Goal: Transaction & Acquisition: Purchase product/service

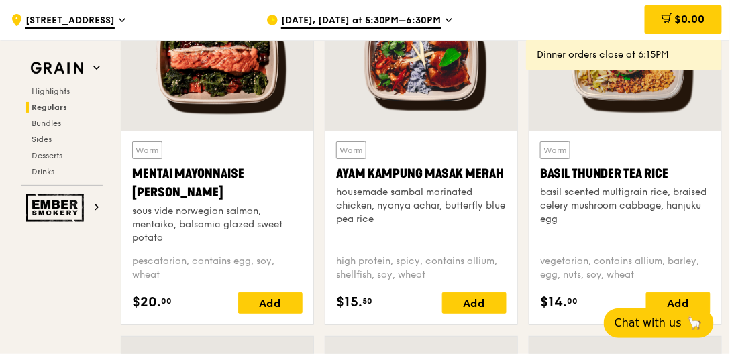
scroll to position [1304, 0]
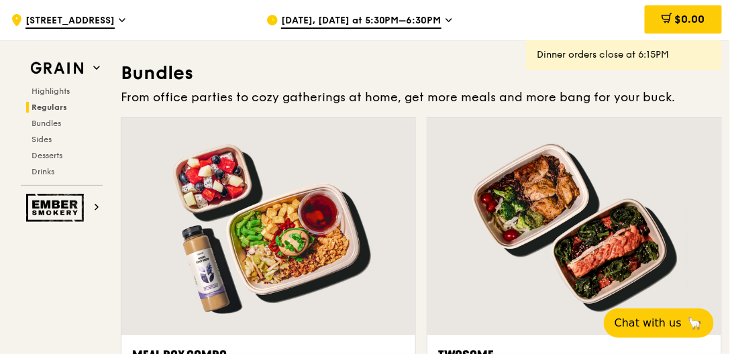
click at [518, 232] on div at bounding box center [575, 226] width 294 height 217
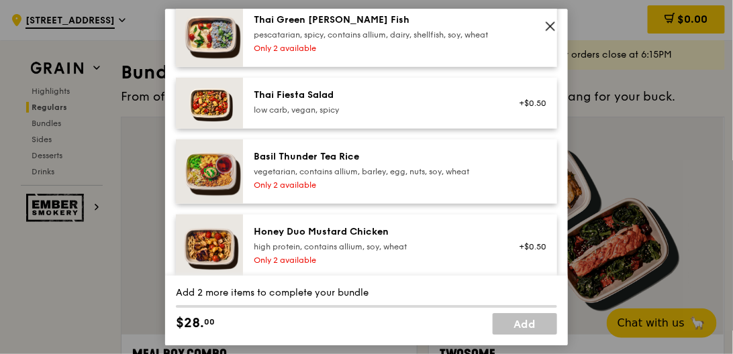
scroll to position [269, 0]
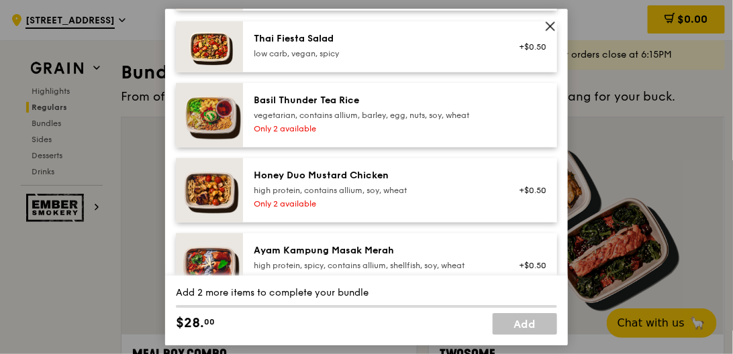
click at [298, 193] on div "Honey Duo Mustard Chicken high protein, contains allium, soy, wheat" at bounding box center [374, 182] width 241 height 27
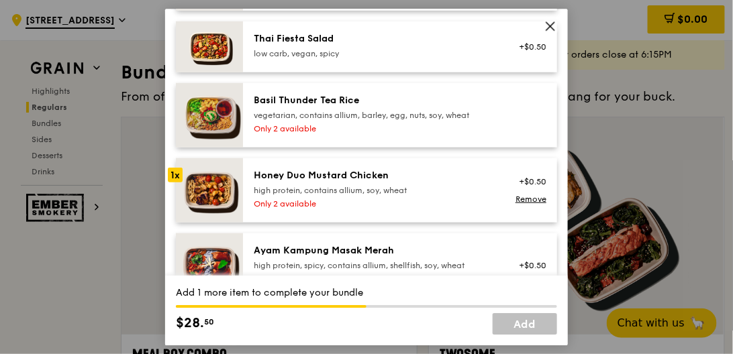
click at [326, 183] on div "Honey Duo Mustard Chicken" at bounding box center [374, 175] width 241 height 13
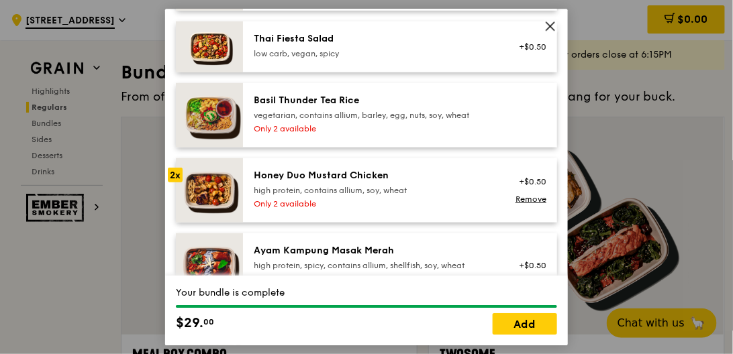
click at [205, 203] on img at bounding box center [209, 190] width 67 height 64
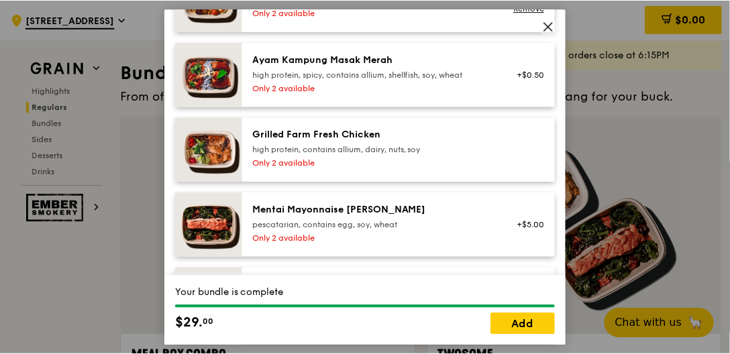
scroll to position [614, 0]
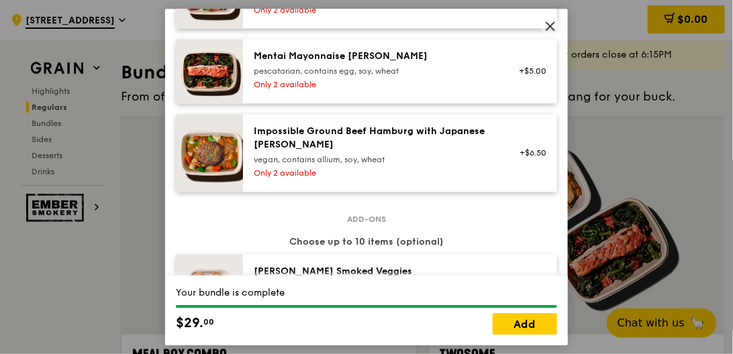
click at [545, 28] on icon at bounding box center [550, 26] width 12 height 12
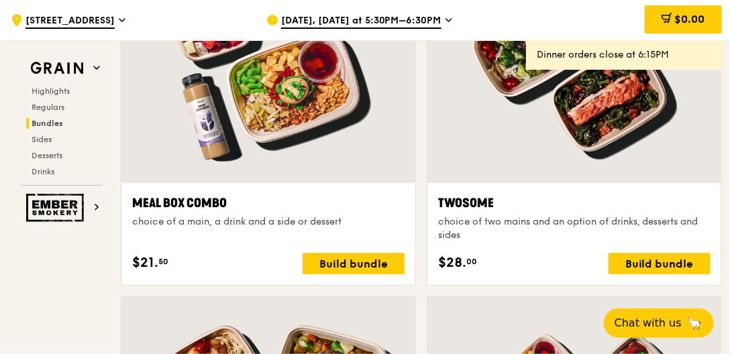
scroll to position [2073, 0]
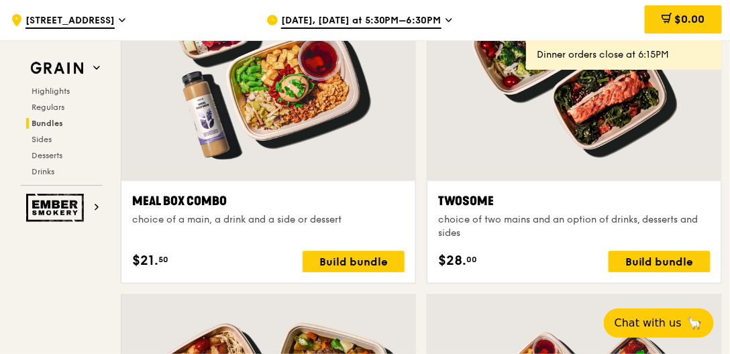
click at [650, 213] on div "choice of two mains and an option of drinks, desserts and sides" at bounding box center [574, 226] width 273 height 27
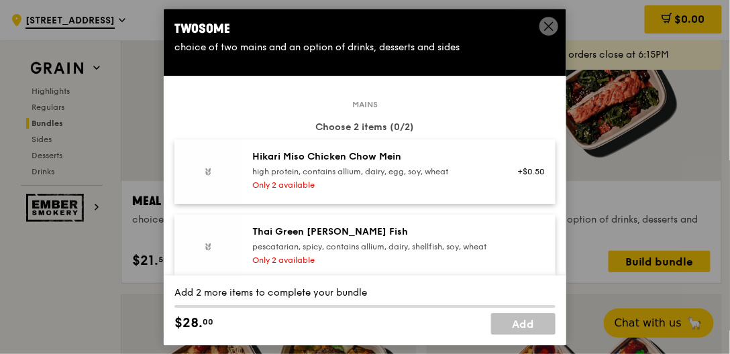
scroll to position [2074, 0]
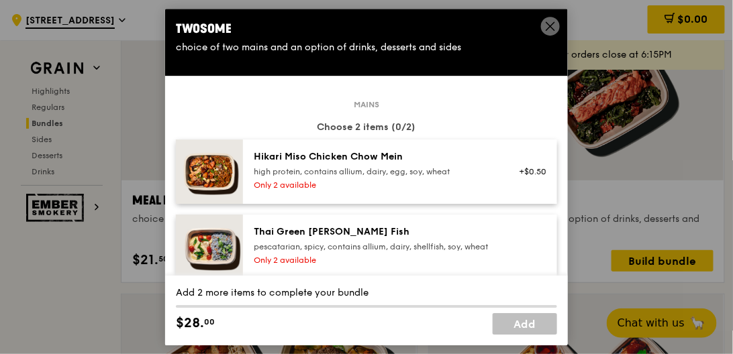
click at [207, 173] on img at bounding box center [209, 172] width 67 height 64
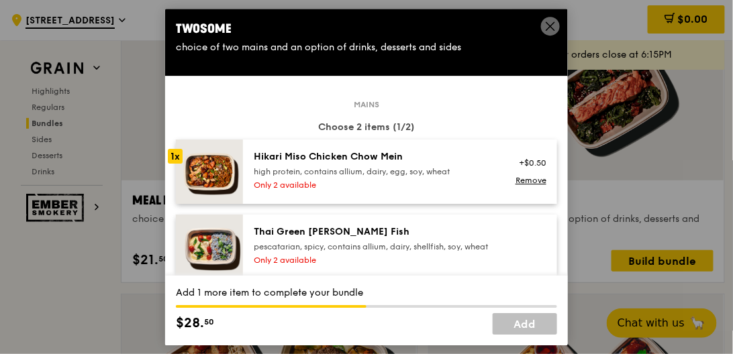
click at [207, 173] on img at bounding box center [209, 172] width 67 height 64
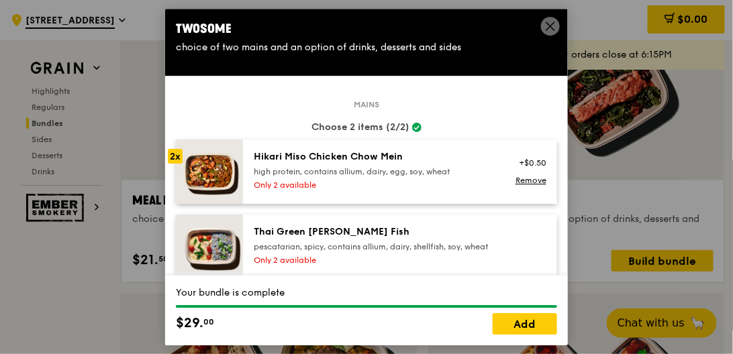
click at [544, 27] on icon at bounding box center [550, 26] width 12 height 12
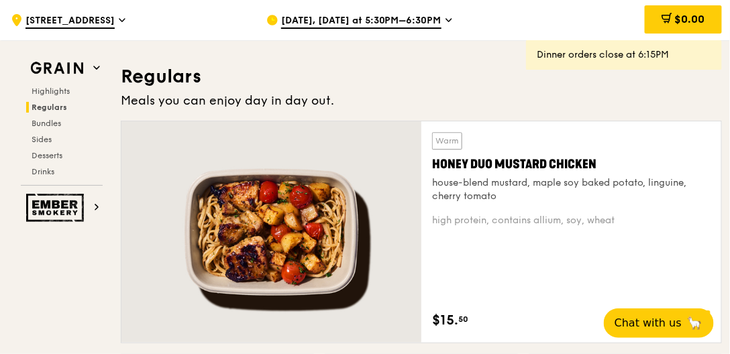
scroll to position [885, 0]
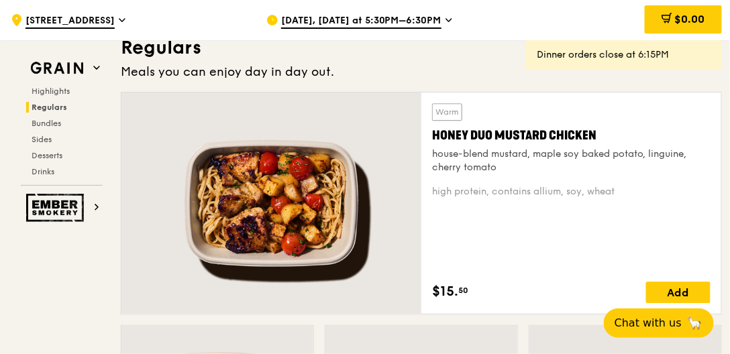
click at [329, 219] on div at bounding box center [272, 204] width 300 height 222
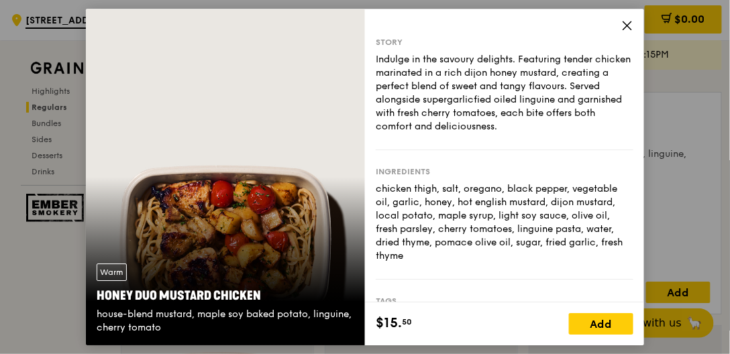
click at [626, 27] on icon at bounding box center [628, 25] width 12 height 12
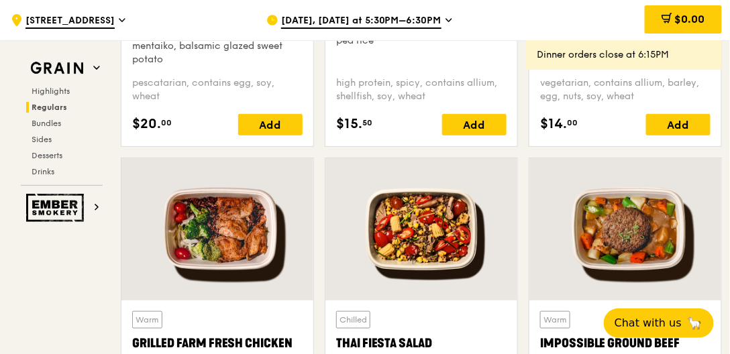
scroll to position [1422, 0]
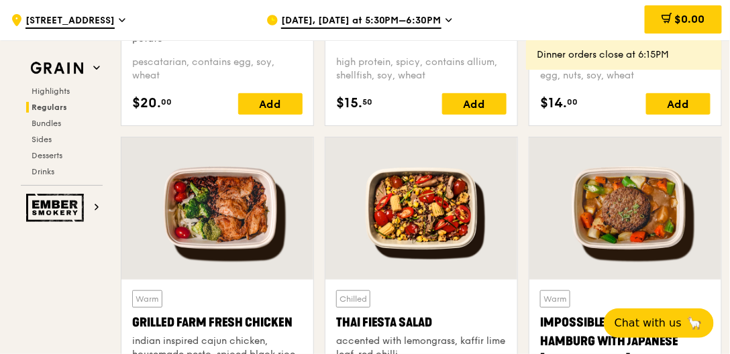
click at [232, 217] on div at bounding box center [218, 209] width 192 height 142
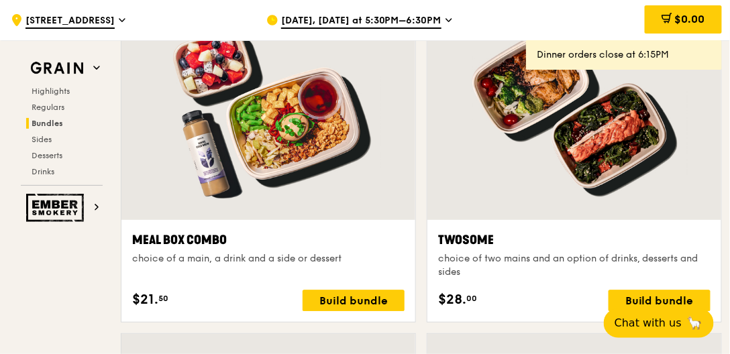
scroll to position [2036, 0]
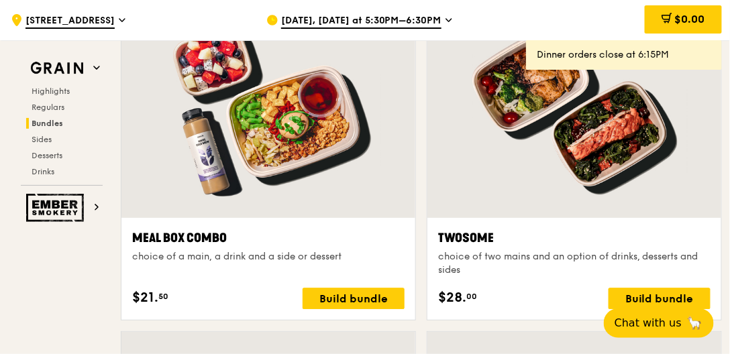
click at [592, 164] on div at bounding box center [575, 109] width 294 height 217
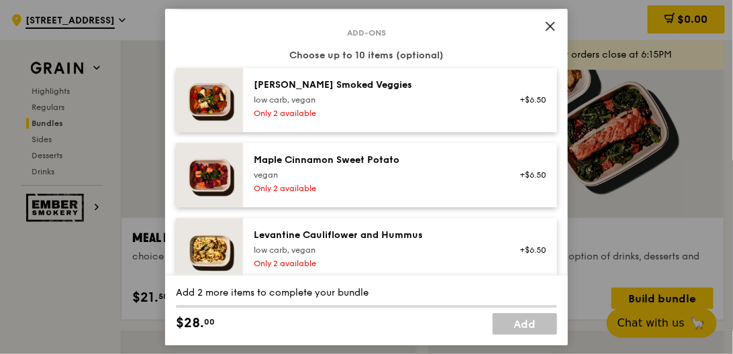
scroll to position [806, 0]
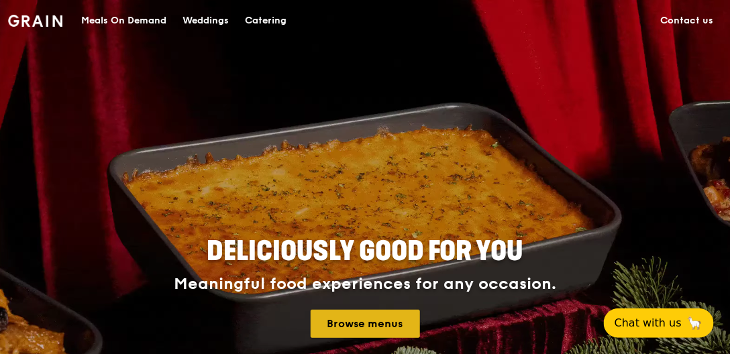
click at [352, 318] on link "Browse menus" at bounding box center [365, 324] width 109 height 28
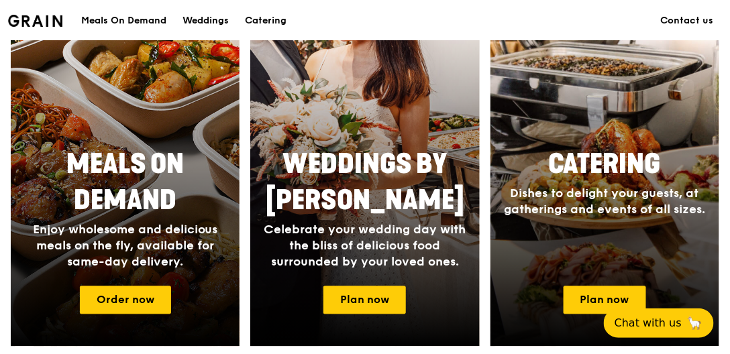
scroll to position [605, 0]
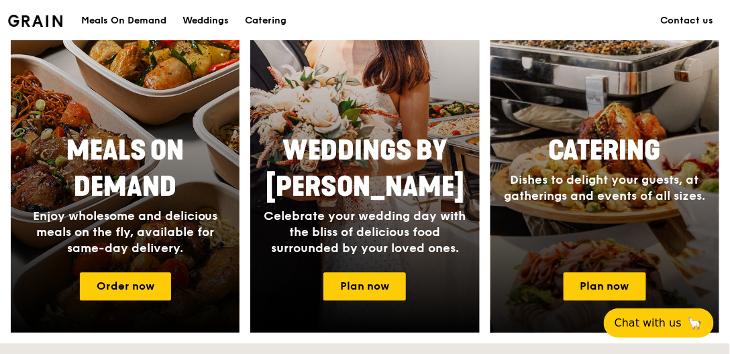
click at [606, 157] on span "Catering" at bounding box center [605, 152] width 112 height 32
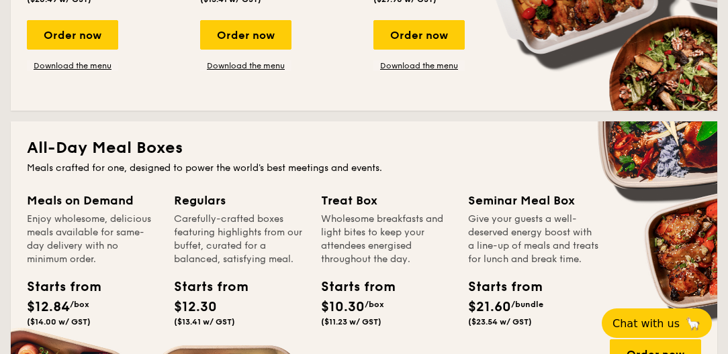
scroll to position [806, 0]
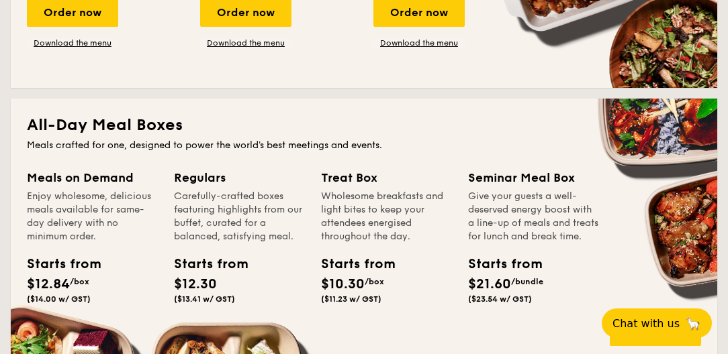
click at [72, 182] on div "Meals on Demand" at bounding box center [92, 177] width 131 height 19
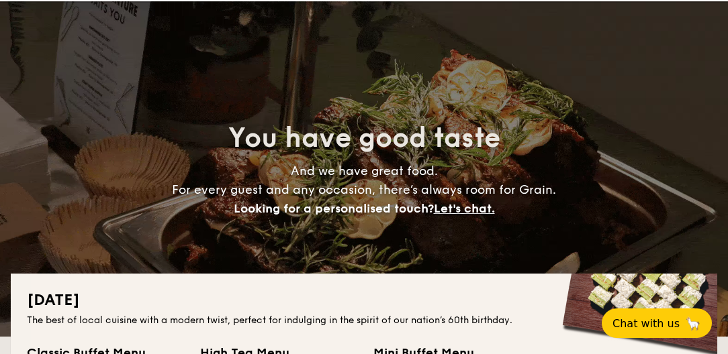
scroll to position [0, 0]
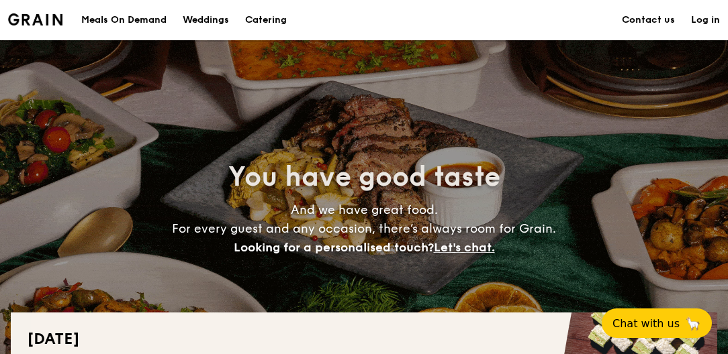
click at [261, 19] on h1 "Catering" at bounding box center [266, 20] width 42 height 40
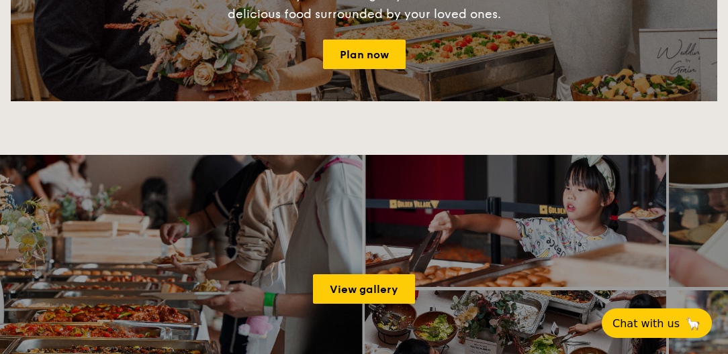
scroll to position [1956, 0]
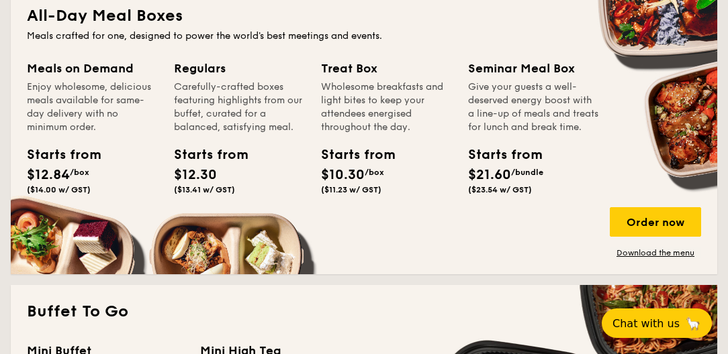
scroll to position [920, 0]
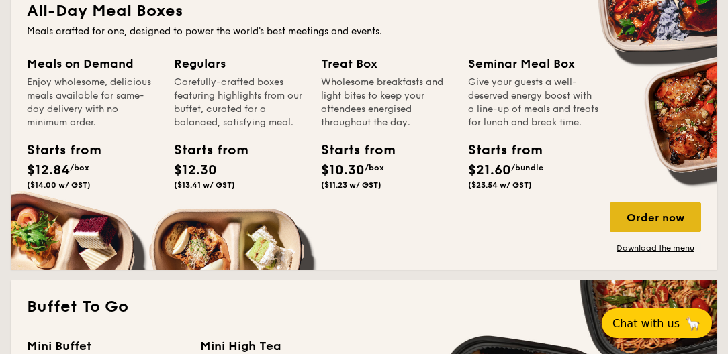
click at [647, 217] on div "Order now" at bounding box center [655, 218] width 91 height 30
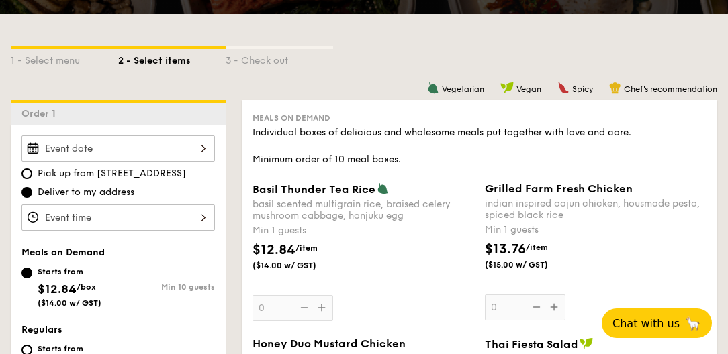
scroll to position [307, 0]
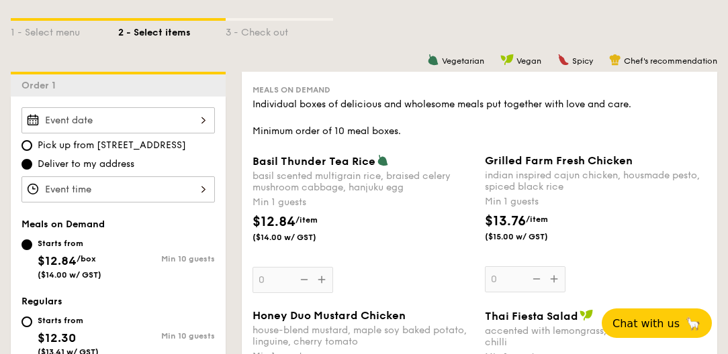
click at [202, 119] on div at bounding box center [117, 120] width 193 height 26
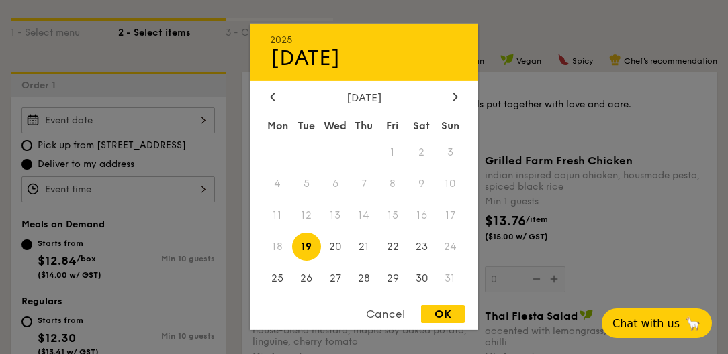
click at [603, 134] on div at bounding box center [364, 177] width 728 height 354
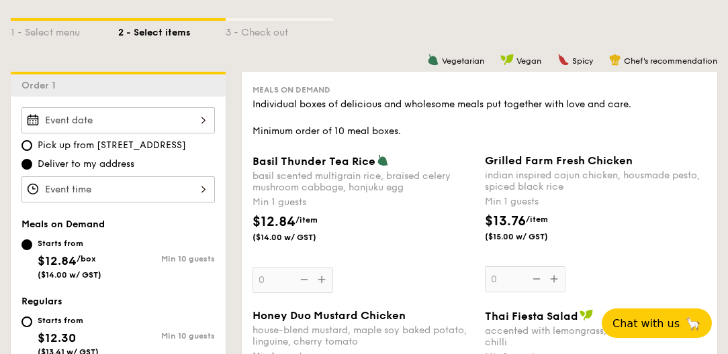
scroll to position [345, 0]
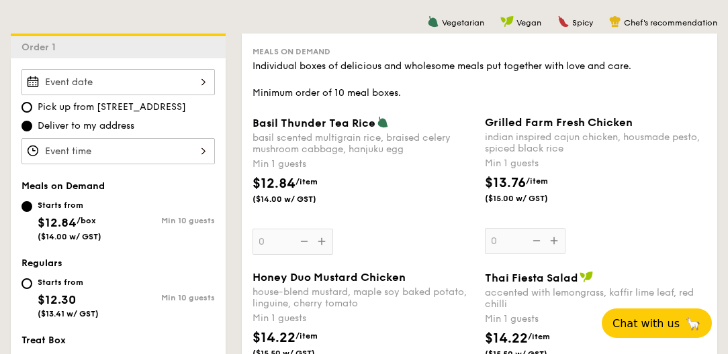
click at [28, 79] on div at bounding box center [117, 82] width 193 height 26
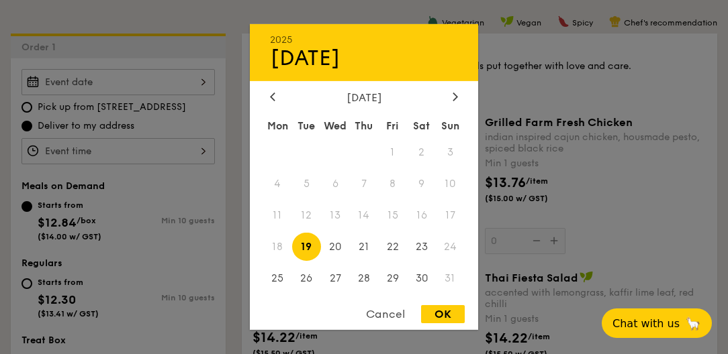
click at [138, 211] on div at bounding box center [364, 177] width 728 height 354
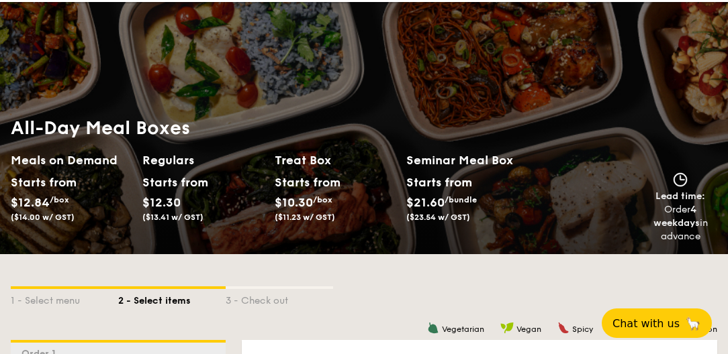
scroll to position [0, 0]
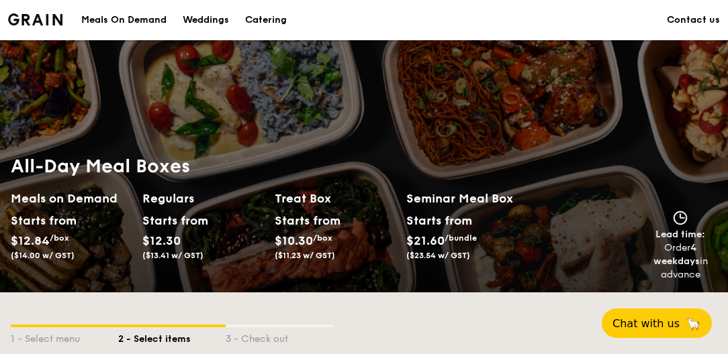
click at [263, 19] on div "Catering" at bounding box center [266, 20] width 42 height 40
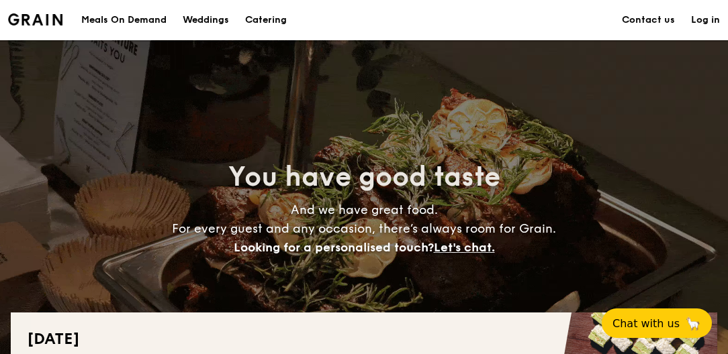
click at [145, 17] on div "Meals On Demand" at bounding box center [123, 20] width 85 height 40
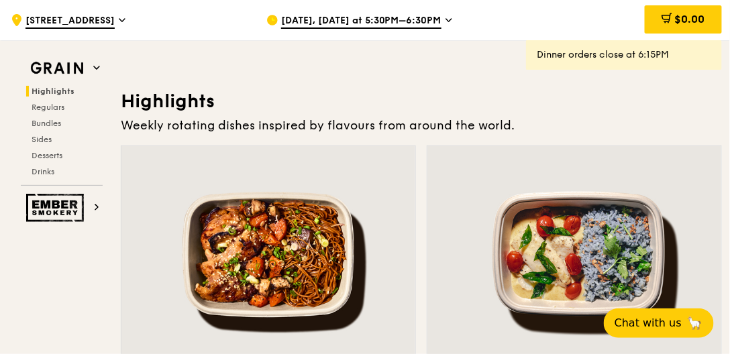
scroll to position [345, 0]
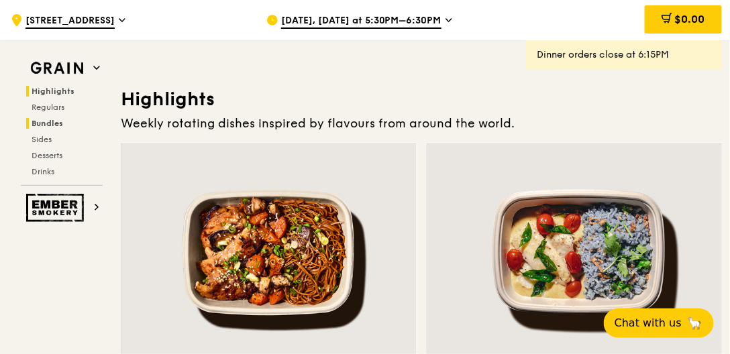
click at [36, 119] on span "Bundles" at bounding box center [48, 123] width 32 height 9
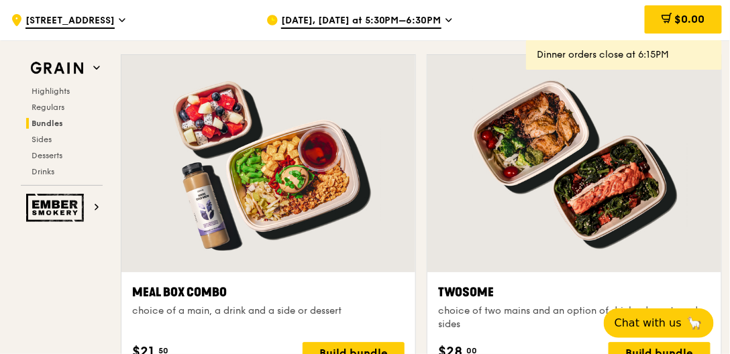
scroll to position [2000, 0]
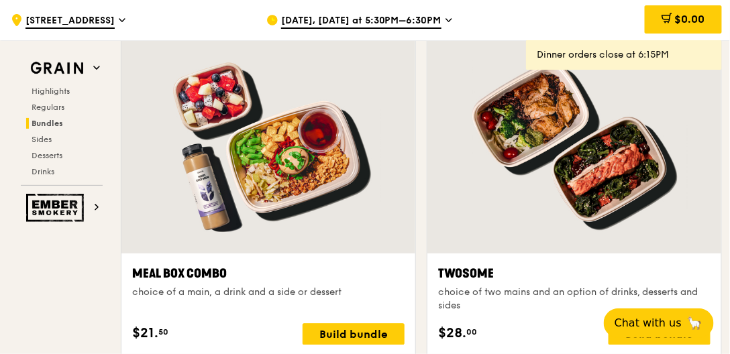
click at [577, 162] on div at bounding box center [575, 144] width 294 height 217
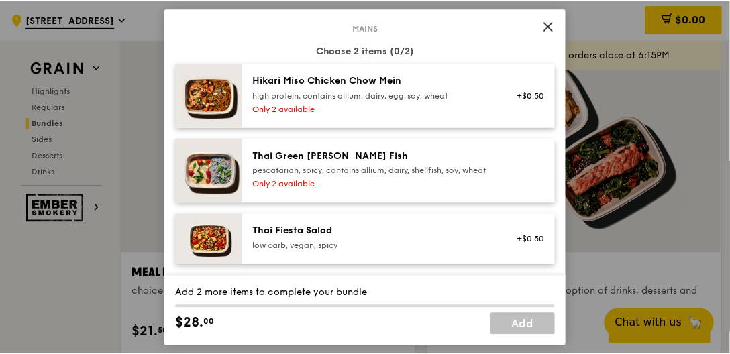
scroll to position [0, 0]
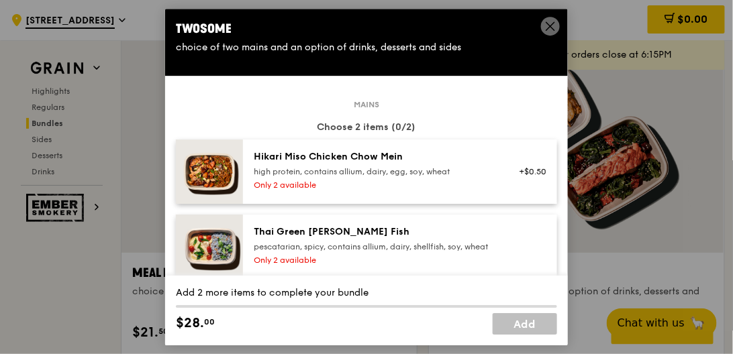
click at [548, 31] on icon at bounding box center [550, 26] width 12 height 12
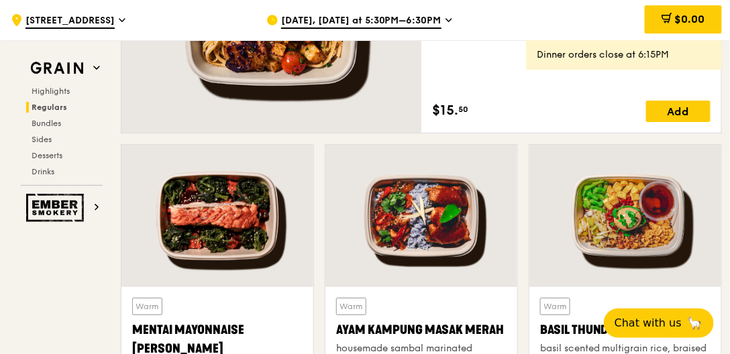
scroll to position [1112, 0]
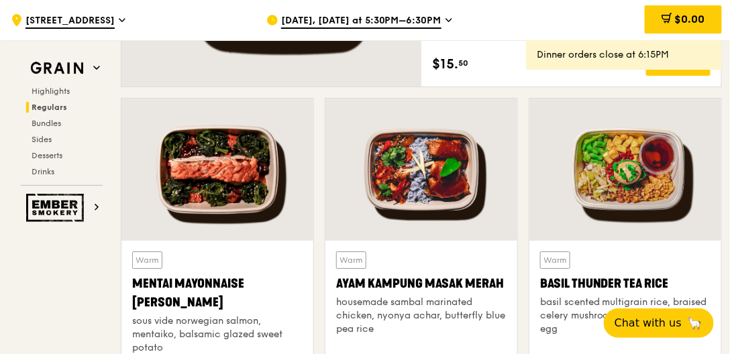
click at [224, 144] on div at bounding box center [218, 170] width 192 height 142
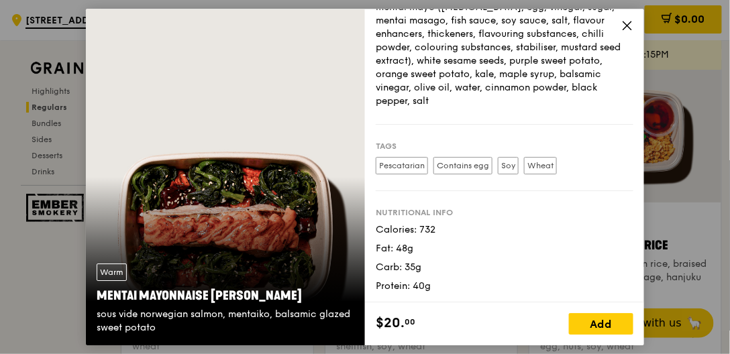
scroll to position [1074, 0]
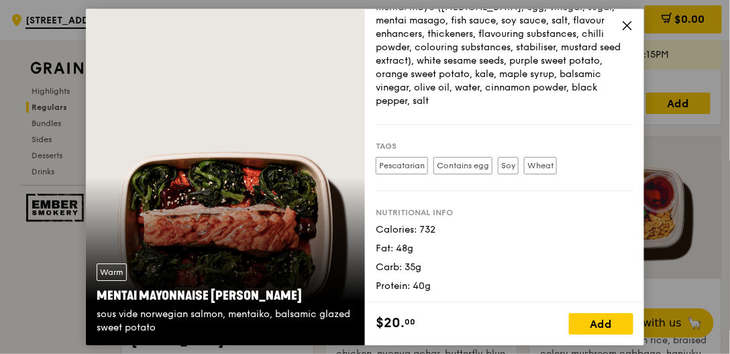
click at [628, 28] on icon at bounding box center [628, 25] width 12 height 12
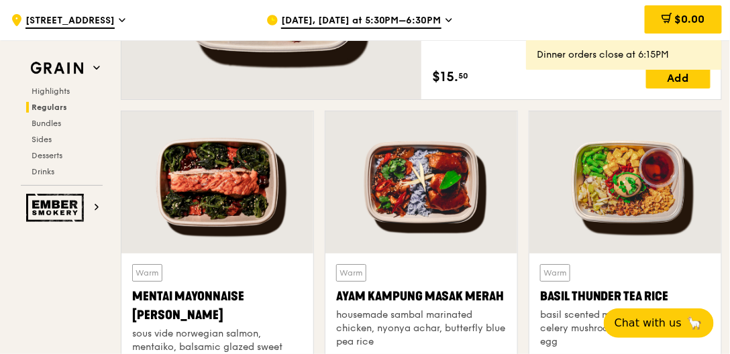
scroll to position [1112, 0]
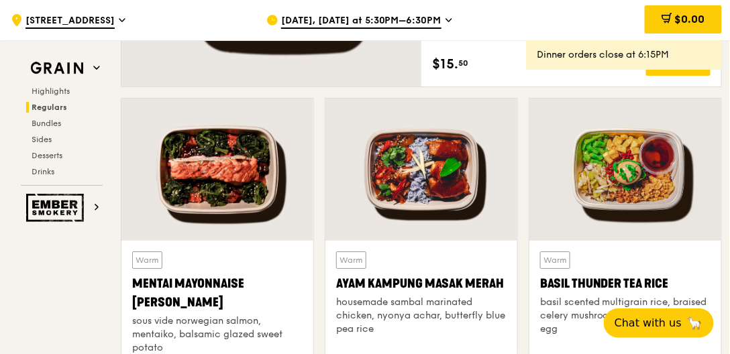
click at [457, 194] on div at bounding box center [422, 170] width 192 height 142
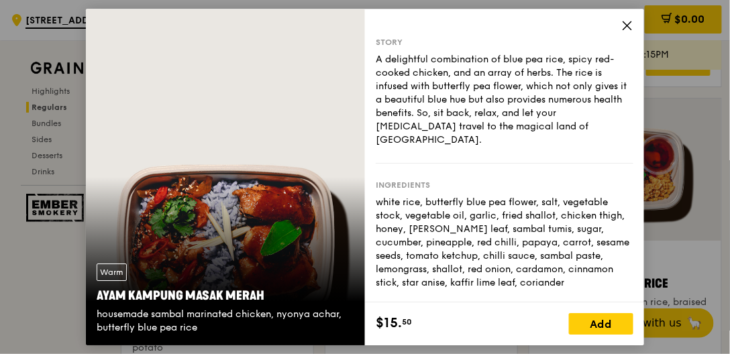
click at [626, 26] on icon at bounding box center [628, 25] width 12 height 12
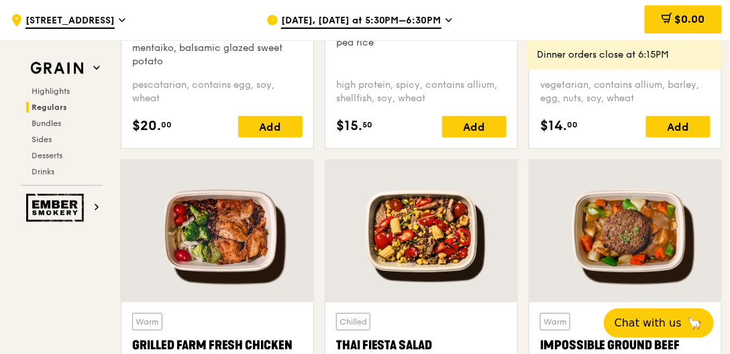
scroll to position [1419, 0]
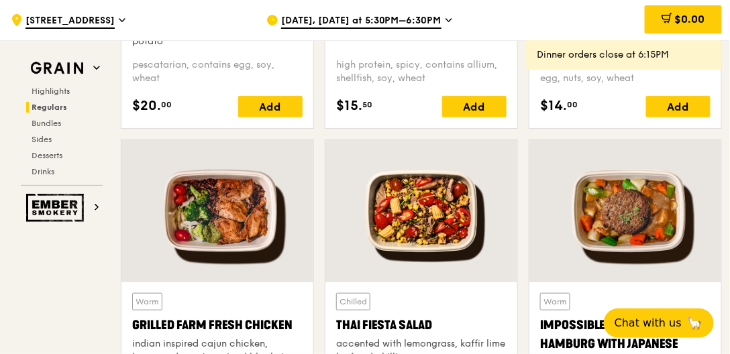
click at [232, 198] on div at bounding box center [218, 211] width 192 height 142
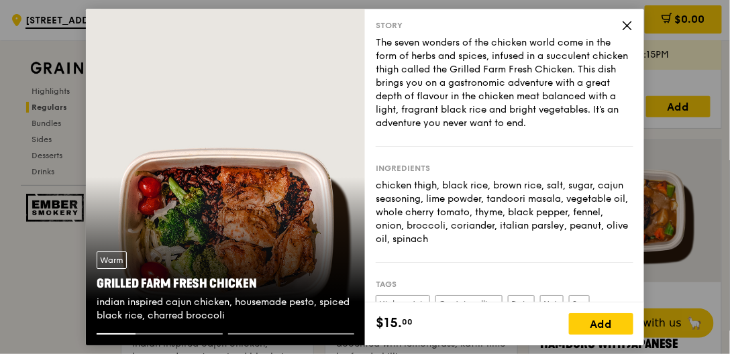
scroll to position [0, 0]
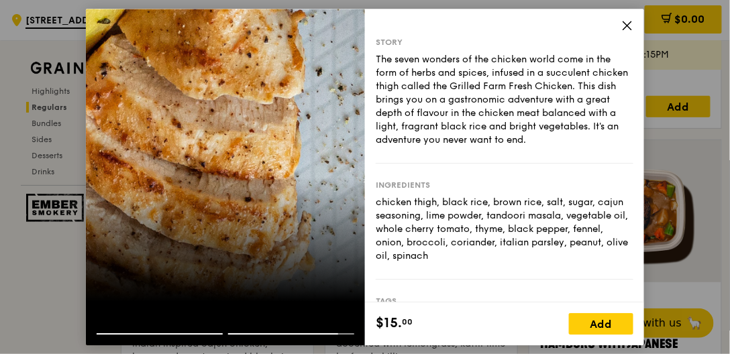
click at [632, 28] on icon at bounding box center [628, 25] width 12 height 12
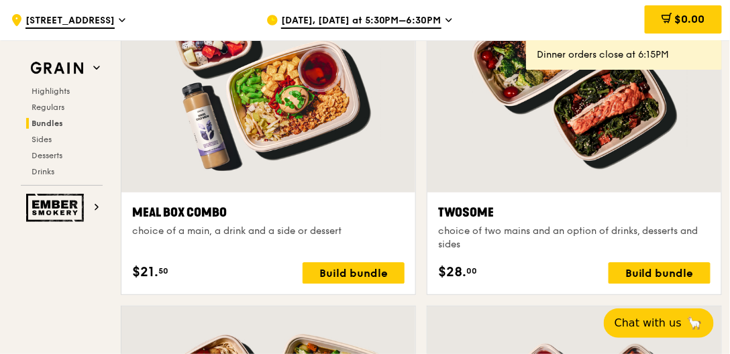
scroll to position [2054, 0]
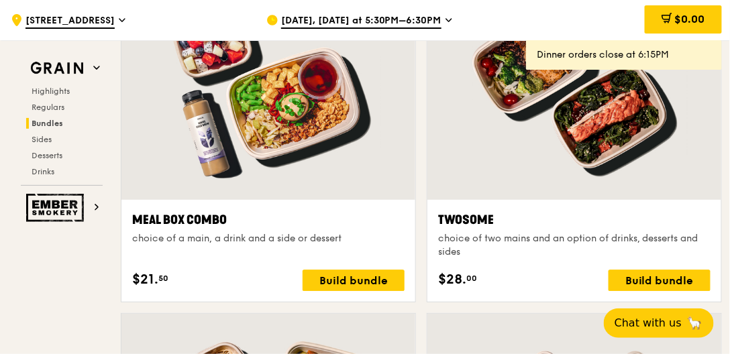
click at [559, 271] on div "$28. 00 Build bundle" at bounding box center [574, 280] width 273 height 21
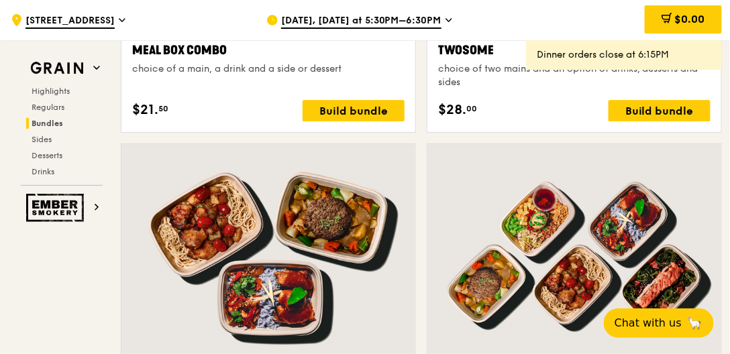
scroll to position [2339, 0]
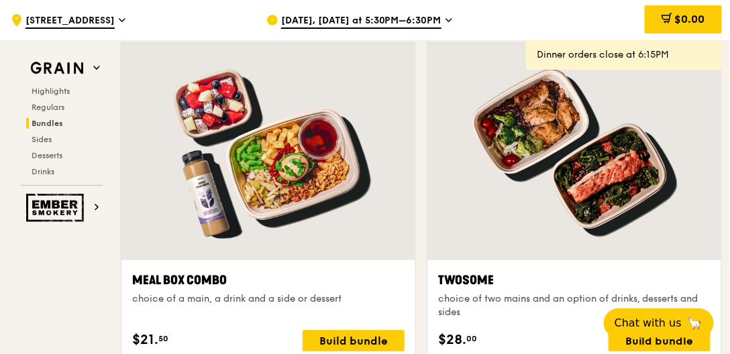
click at [534, 180] on div at bounding box center [575, 151] width 294 height 217
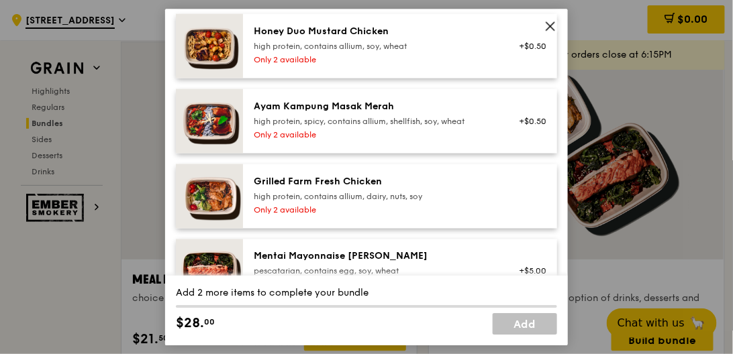
scroll to position [422, 0]
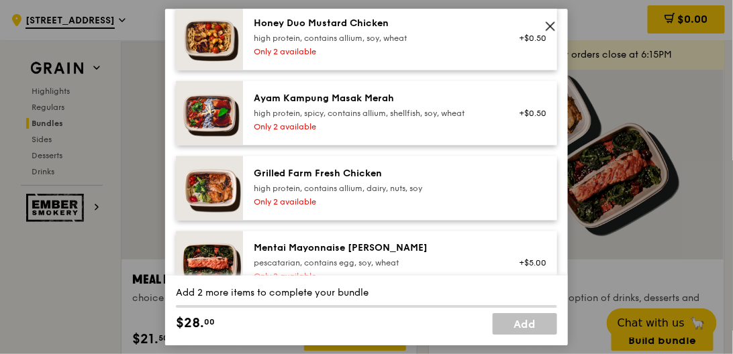
click at [209, 207] on img at bounding box center [209, 188] width 67 height 64
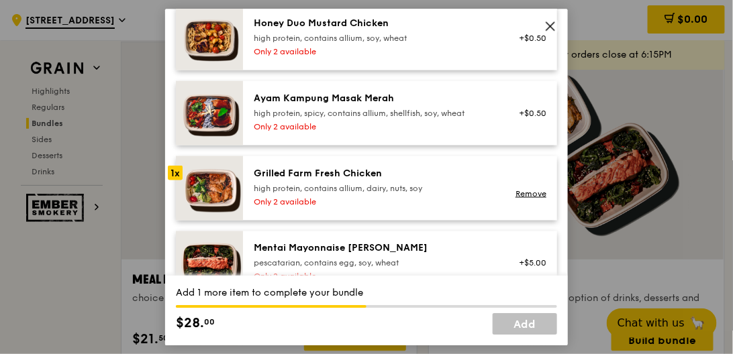
click at [213, 204] on img at bounding box center [209, 188] width 67 height 64
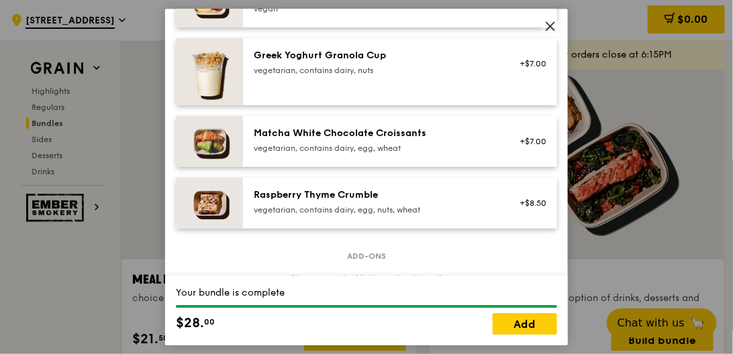
scroll to position [1265, 0]
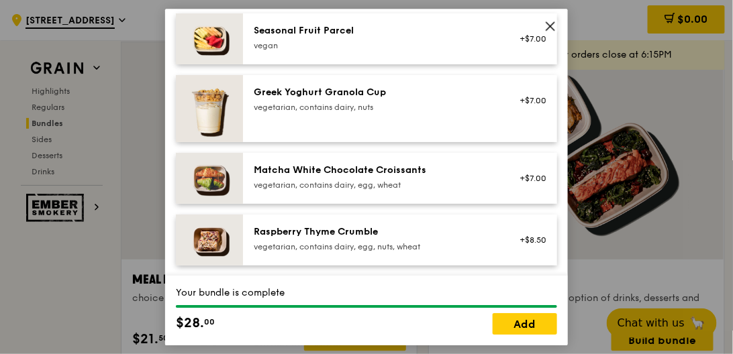
click at [205, 42] on img at bounding box center [209, 38] width 67 height 51
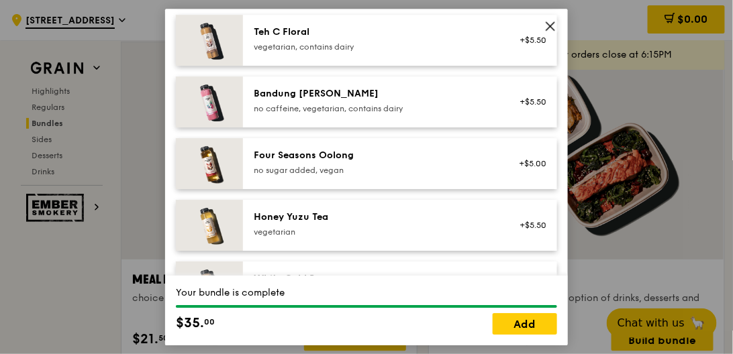
scroll to position [1649, 0]
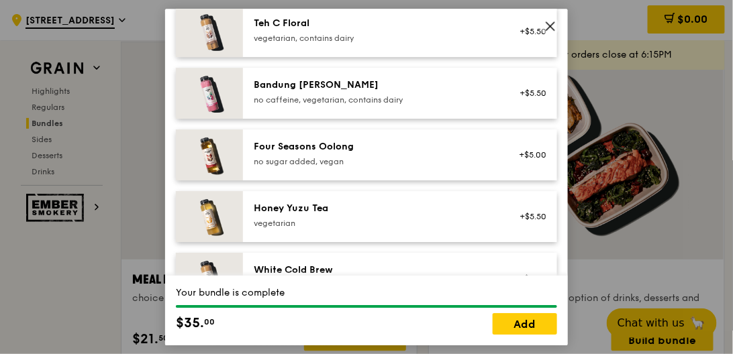
click at [213, 166] on img at bounding box center [209, 155] width 67 height 51
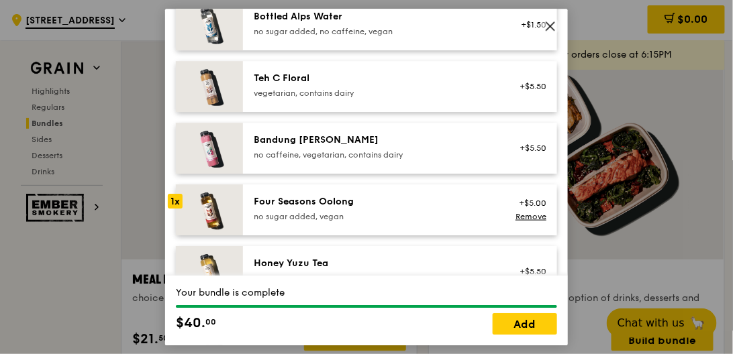
scroll to position [1615, 0]
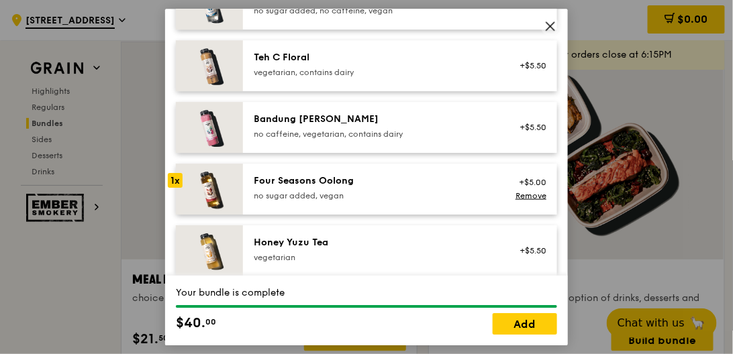
click at [216, 207] on img at bounding box center [209, 189] width 67 height 51
click at [517, 201] on link "Remove" at bounding box center [531, 195] width 31 height 9
click at [185, 192] on img at bounding box center [209, 189] width 67 height 51
click at [203, 251] on img at bounding box center [209, 251] width 67 height 51
click at [521, 262] on link "Remove" at bounding box center [531, 257] width 31 height 9
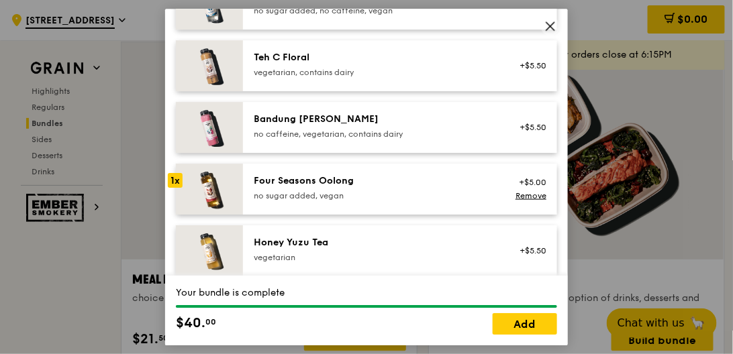
click at [176, 188] on div "1x" at bounding box center [175, 180] width 15 height 15
click at [526, 328] on link "Add" at bounding box center [525, 323] width 64 height 21
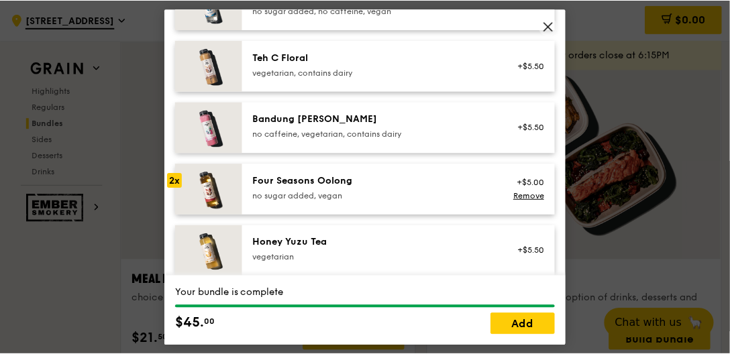
scroll to position [1995, 0]
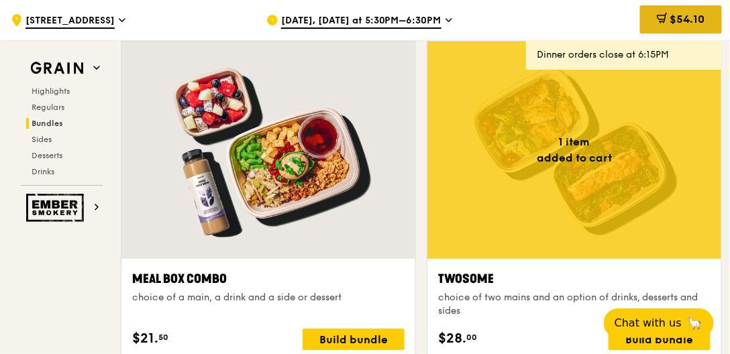
click at [697, 28] on div "$54.10" at bounding box center [681, 19] width 82 height 28
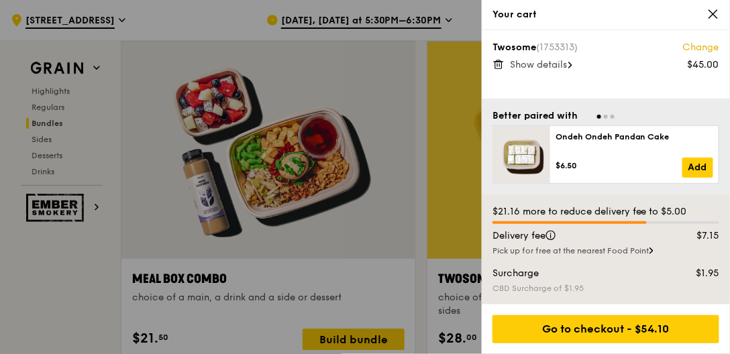
click at [565, 64] on span "Show details" at bounding box center [538, 64] width 57 height 11
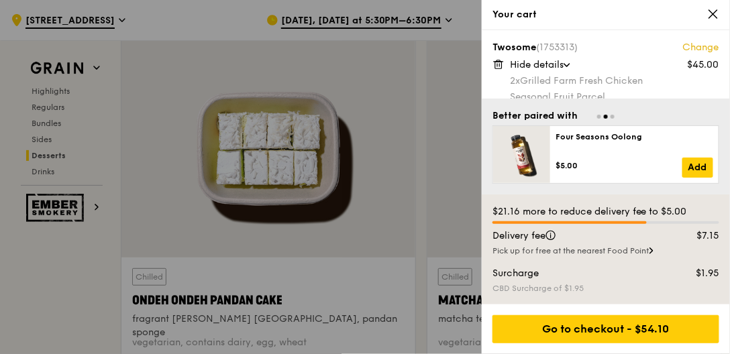
scroll to position [30, 0]
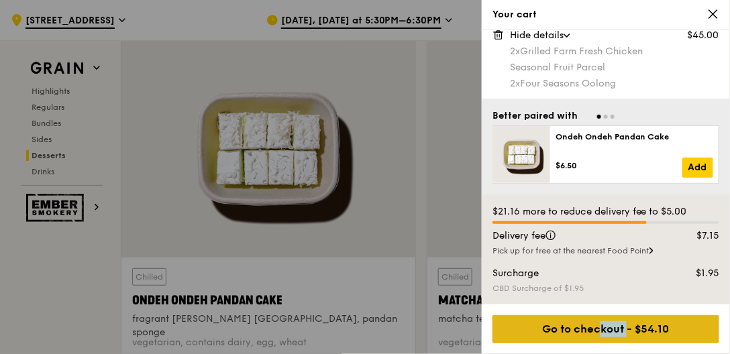
drag, startPoint x: 571, startPoint y: 330, endPoint x: 602, endPoint y: 328, distance: 31.6
click at [602, 328] on div "Go to checkout - $54.10" at bounding box center [606, 330] width 227 height 28
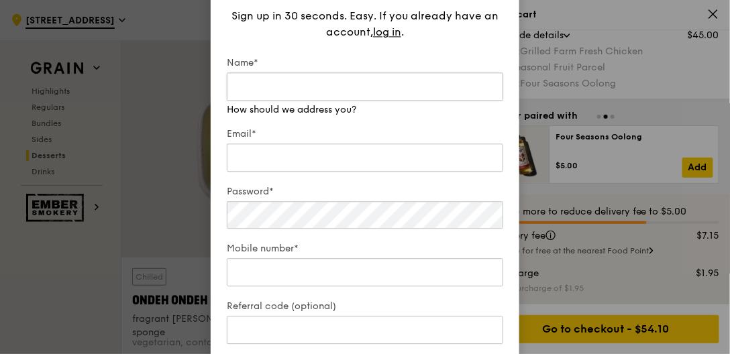
click at [261, 85] on input "Name*" at bounding box center [365, 86] width 277 height 28
type input "u"
type input "U.Poongkothai"
click at [303, 130] on label "Email*" at bounding box center [365, 134] width 277 height 13
click at [303, 144] on input "Email*" at bounding box center [365, 158] width 277 height 28
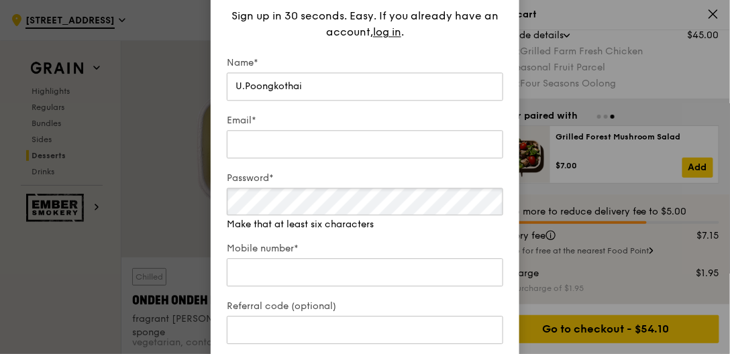
click at [261, 216] on div "Password* Make that at least six characters" at bounding box center [365, 202] width 277 height 60
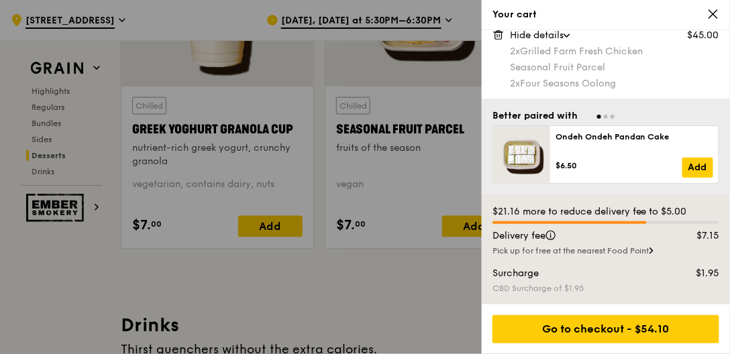
scroll to position [4181, 0]
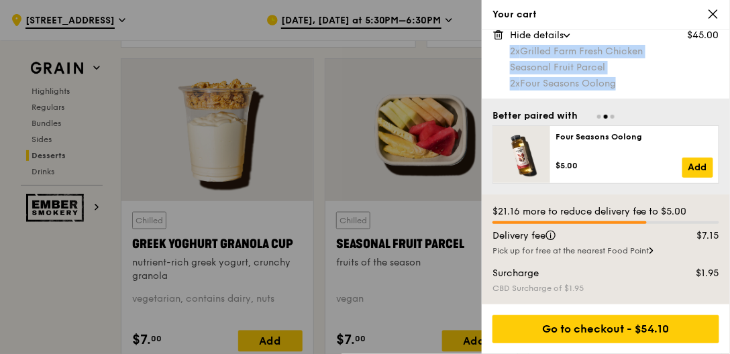
drag, startPoint x: 511, startPoint y: 52, endPoint x: 638, endPoint y: 84, distance: 130.9
click at [638, 84] on div "2x Grilled Farm Fresh Chicken Seasonal Fruit Parcel 2x Four Seasons Oolong" at bounding box center [614, 68] width 209 height 46
drag, startPoint x: 571, startPoint y: 77, endPoint x: 538, endPoint y: 53, distance: 40.8
click at [514, 52] on span "2x" at bounding box center [515, 51] width 10 height 11
click at [621, 54] on div "2x Grilled Farm Fresh Chicken" at bounding box center [614, 51] width 209 height 13
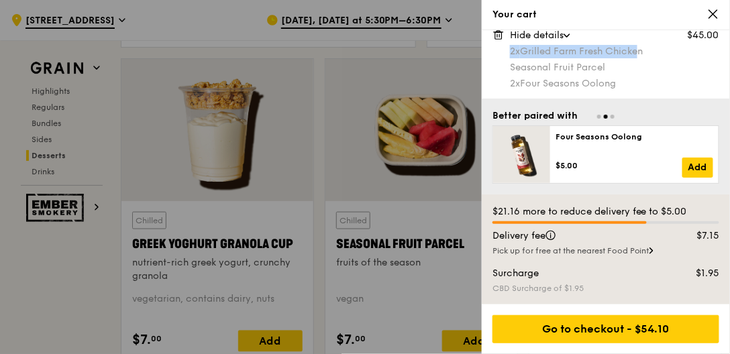
drag, startPoint x: 513, startPoint y: 52, endPoint x: 641, endPoint y: 54, distance: 128.2
click at [642, 54] on div "2x Grilled Farm Fresh Chicken" at bounding box center [614, 51] width 209 height 13
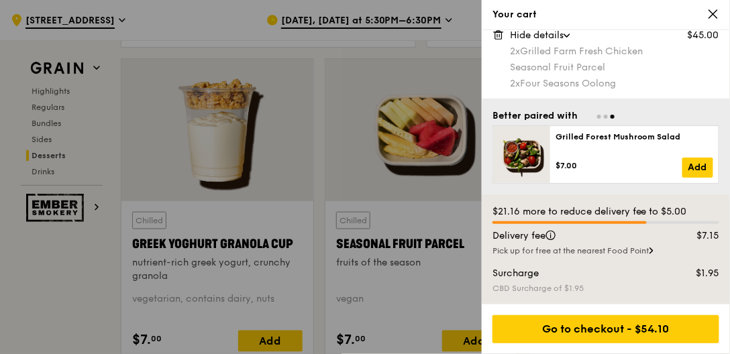
drag, startPoint x: 638, startPoint y: 54, endPoint x: 634, endPoint y: 33, distance: 21.7
click at [634, 33] on div "Hide details" at bounding box center [614, 35] width 209 height 13
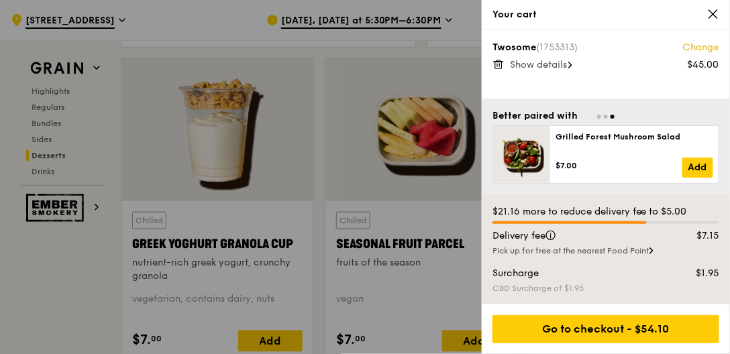
scroll to position [0, 0]
click at [555, 68] on span "Show details" at bounding box center [538, 64] width 57 height 11
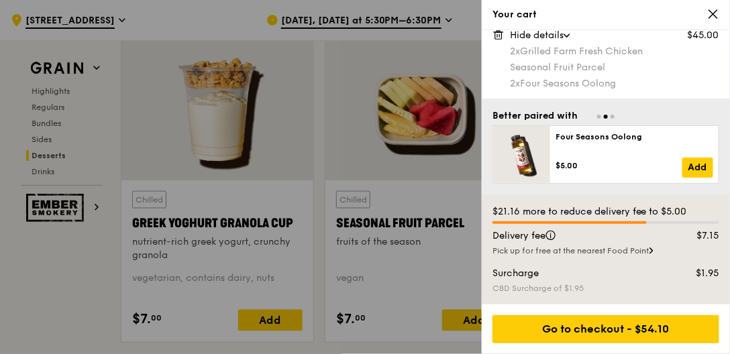
scroll to position [4220, 0]
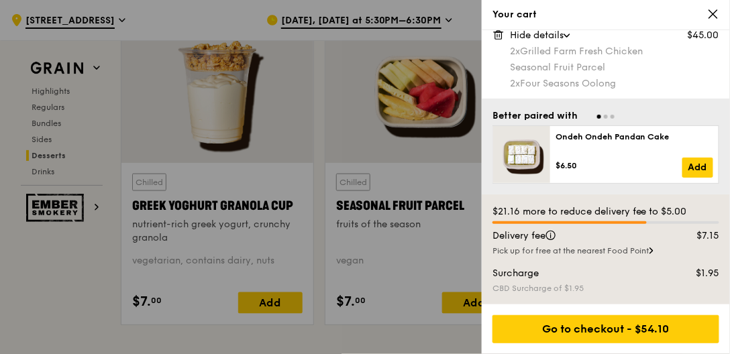
click at [410, 132] on div at bounding box center [365, 177] width 730 height 354
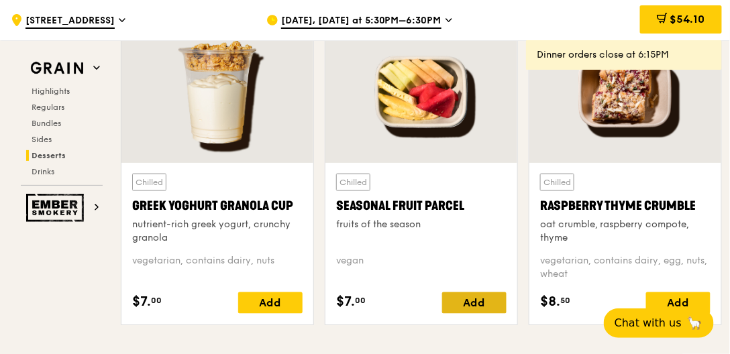
click at [473, 303] on div "Add" at bounding box center [474, 303] width 64 height 21
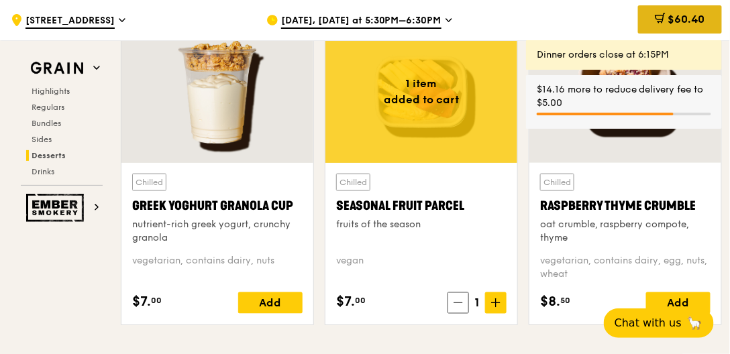
click at [683, 19] on span "$60.40" at bounding box center [687, 19] width 37 height 13
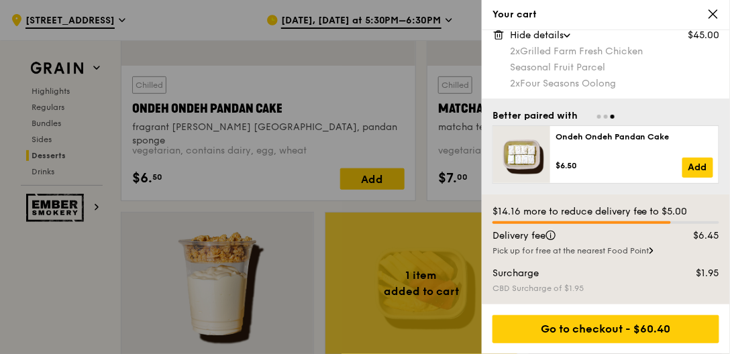
scroll to position [4028, 0]
click at [571, 36] on icon at bounding box center [567, 36] width 7 height 4
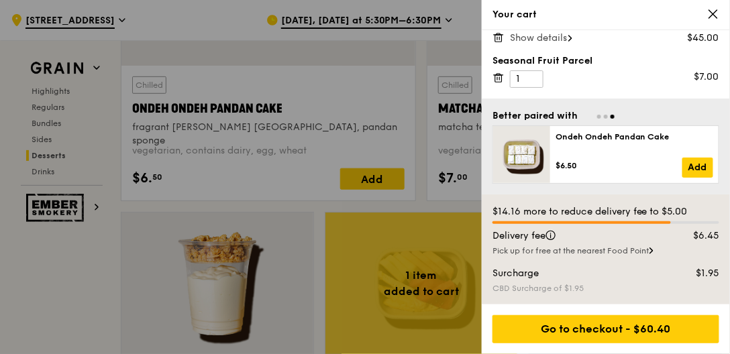
scroll to position [25, 0]
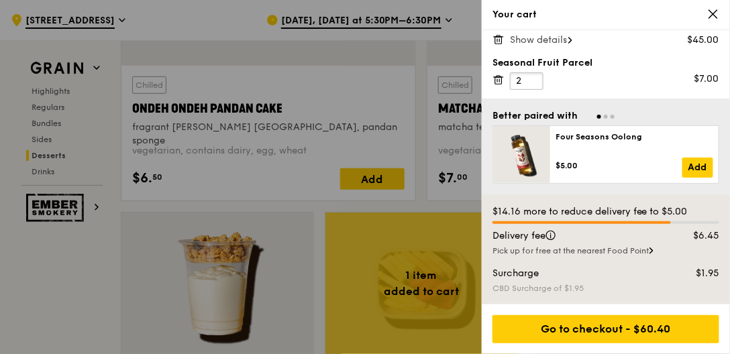
type input "2"
click at [532, 78] on input "2" at bounding box center [527, 80] width 34 height 17
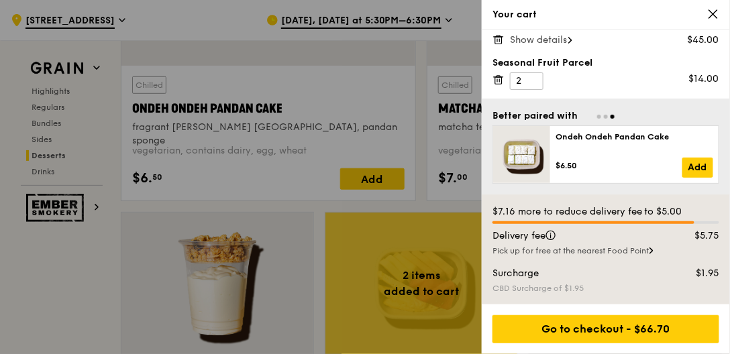
click at [516, 36] on span "Show details" at bounding box center [538, 39] width 57 height 11
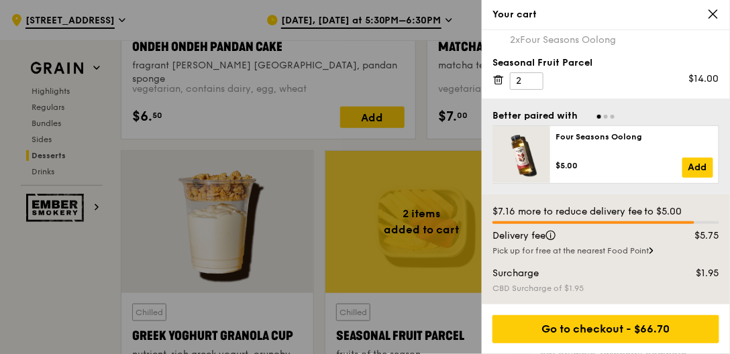
scroll to position [4104, 0]
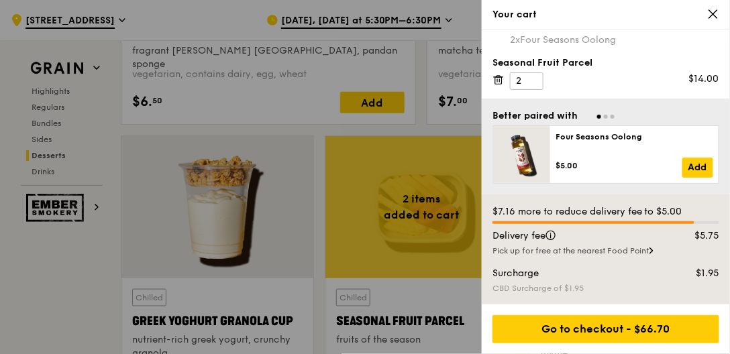
click at [498, 79] on icon at bounding box center [499, 80] width 12 height 12
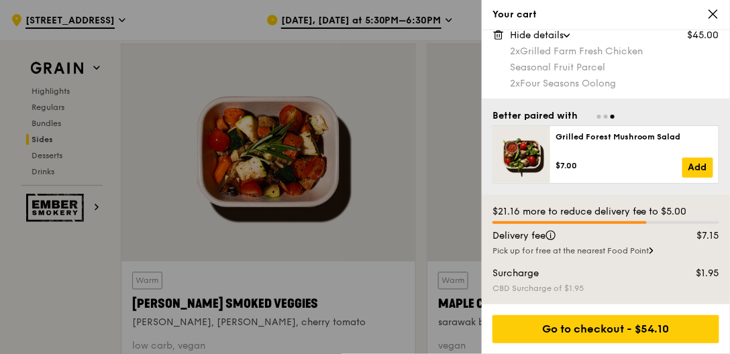
scroll to position [3055, 0]
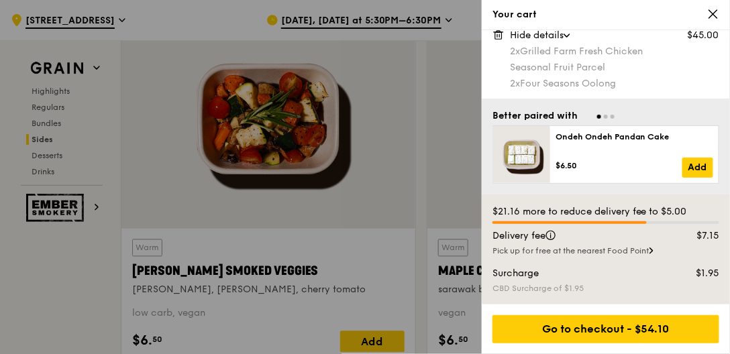
click at [718, 11] on icon at bounding box center [714, 14] width 12 height 12
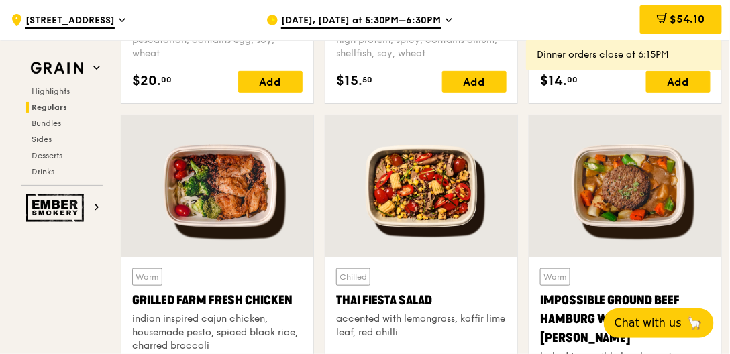
scroll to position [1520, 0]
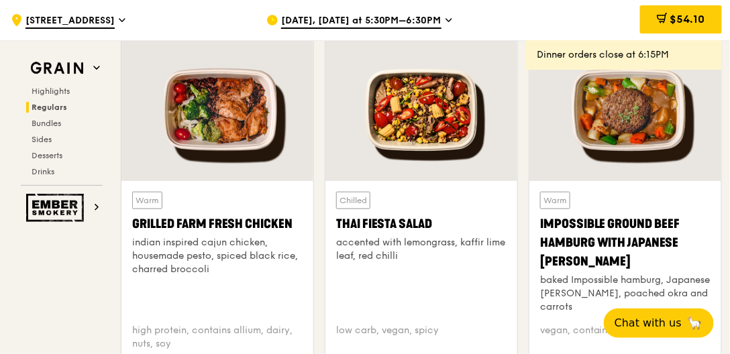
click at [218, 145] on div at bounding box center [218, 110] width 192 height 142
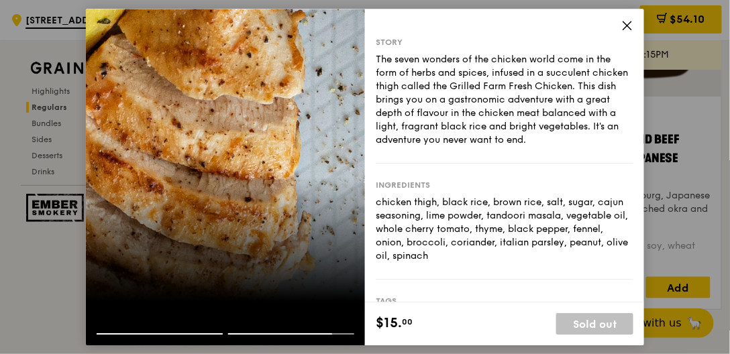
scroll to position [1636, 0]
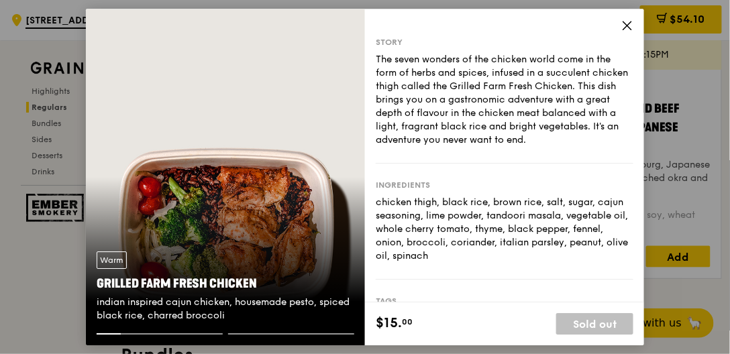
click at [221, 244] on div "Warm Grilled Farm Fresh Chicken indian inspired cajun chicken, housemade pesto,…" at bounding box center [225, 287] width 279 height 93
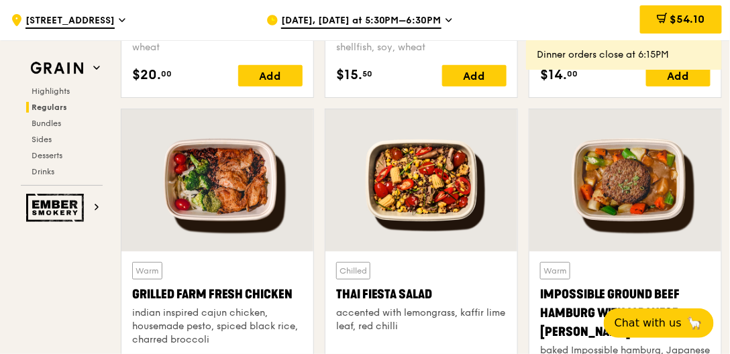
scroll to position [1457, 0]
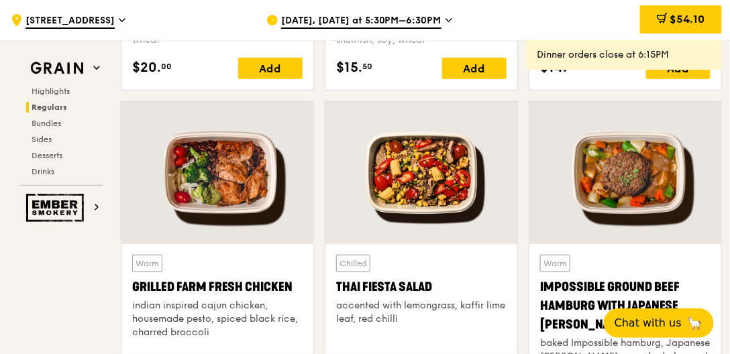
click at [230, 193] on div at bounding box center [218, 173] width 192 height 142
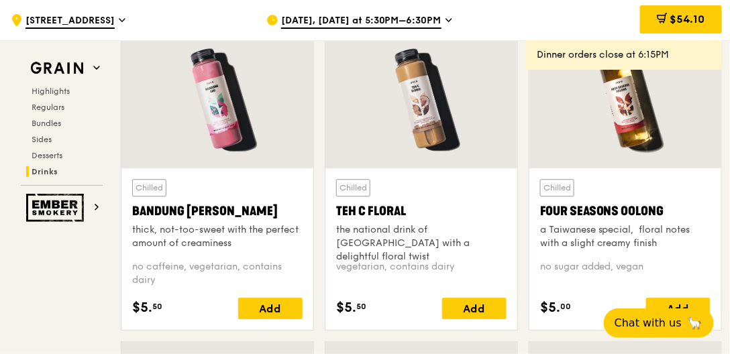
scroll to position [4641, 0]
